Goal: Task Accomplishment & Management: Manage account settings

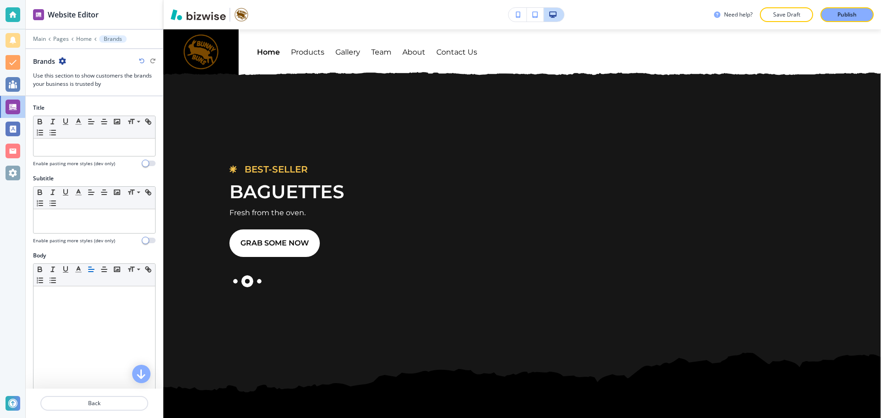
scroll to position [2029, 0]
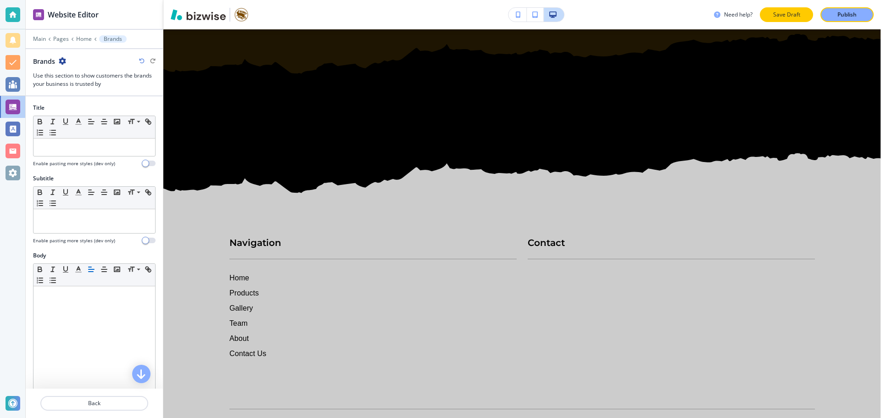
click at [800, 16] on p "Save Draft" at bounding box center [786, 15] width 29 height 8
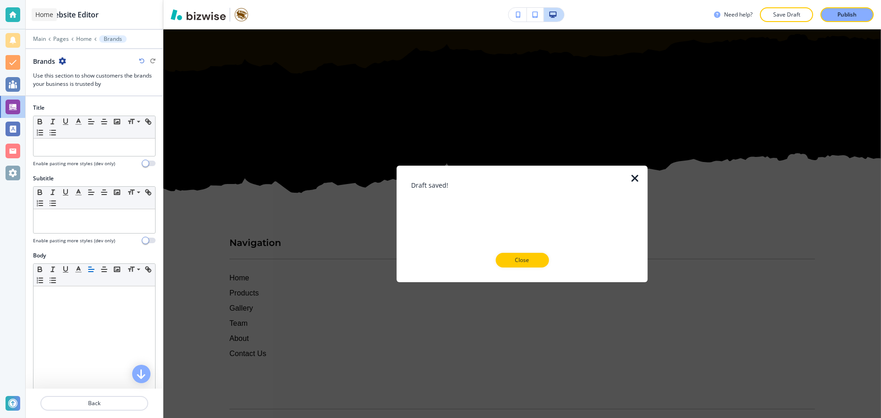
click at [11, 12] on div at bounding box center [13, 14] width 15 height 15
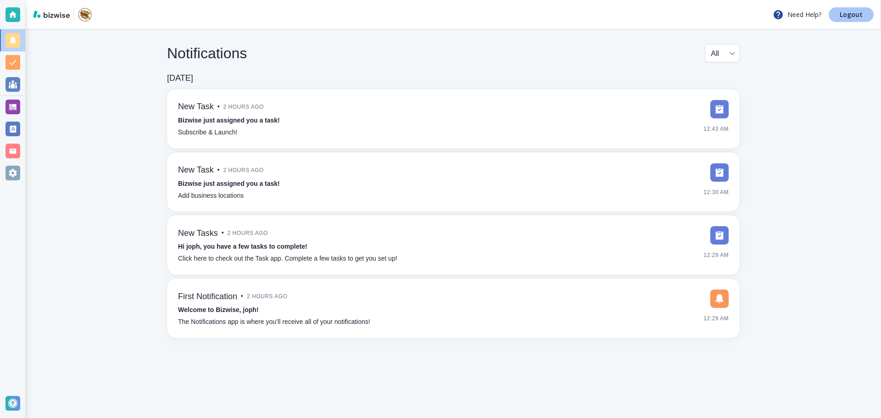
click at [840, 15] on link "Logout" at bounding box center [851, 14] width 45 height 15
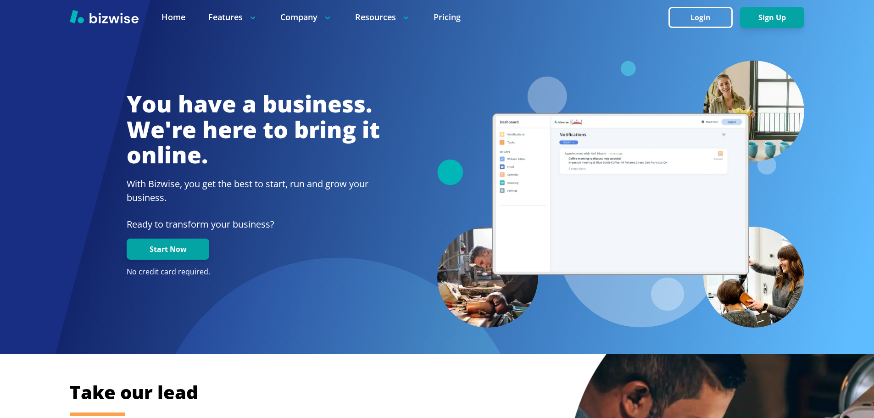
click at [724, 16] on button "Login" at bounding box center [701, 17] width 64 height 21
